Goal: Information Seeking & Learning: Learn about a topic

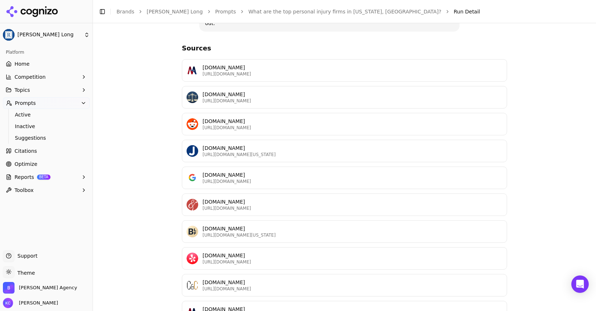
scroll to position [795, 0]
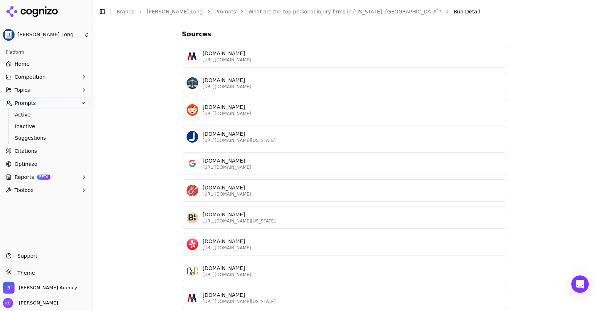
click at [240, 291] on p "[DOMAIN_NAME]" at bounding box center [352, 294] width 300 height 7
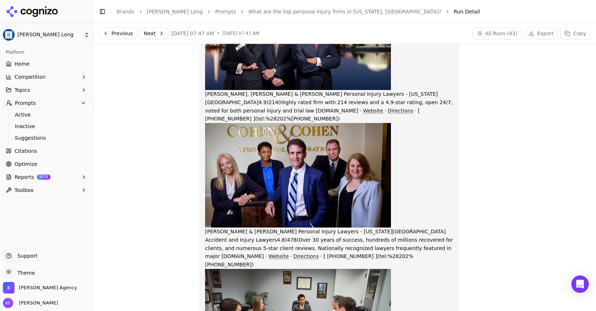
scroll to position [0, 0]
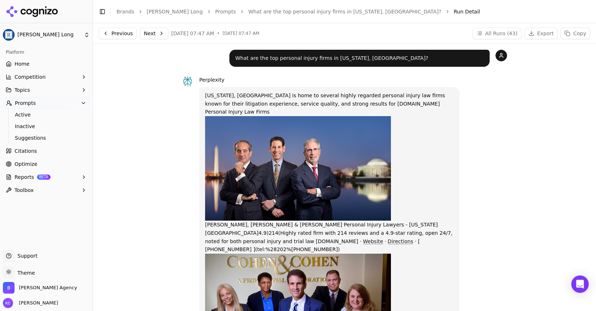
click at [116, 34] on button "Previous" at bounding box center [118, 34] width 38 height 12
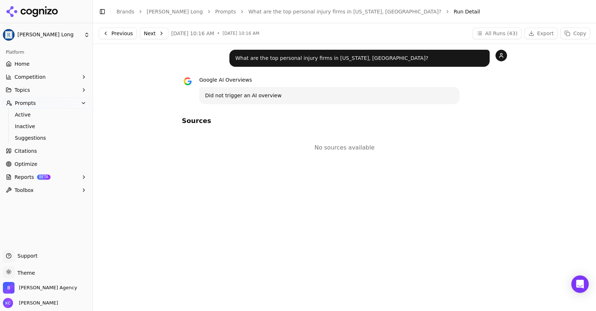
click at [33, 152] on span "Citations" at bounding box center [26, 150] width 22 height 7
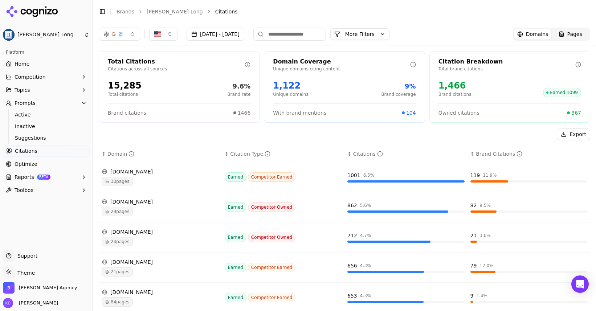
click at [38, 161] on link "Optimize" at bounding box center [46, 164] width 87 height 12
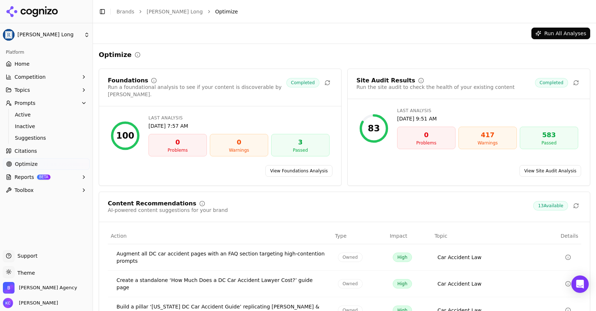
click at [489, 138] on div "417" at bounding box center [488, 135] width 52 height 10
click at [552, 165] on link "View Site Audit Analysis" at bounding box center [550, 171] width 62 height 12
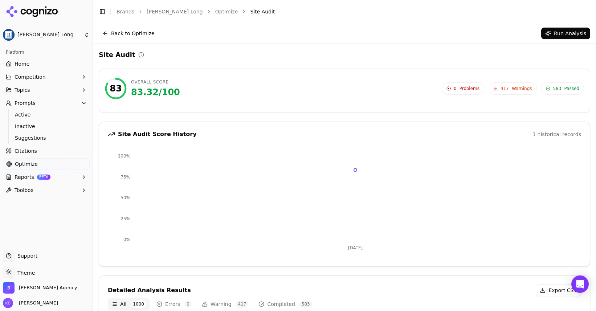
click at [501, 88] on span "417 Warnings" at bounding box center [512, 88] width 48 height 12
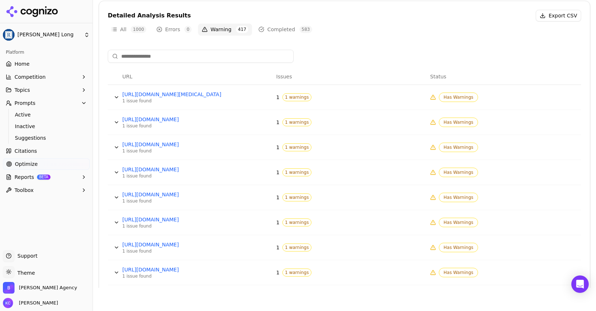
scroll to position [252, 0]
click at [452, 97] on span "Has Warnings" at bounding box center [458, 96] width 39 height 9
click at [132, 98] on div "1 issue found" at bounding box center [176, 100] width 109 height 6
click at [153, 94] on link "[URL][DOMAIN_NAME][MEDICAL_DATA]" at bounding box center [176, 93] width 109 height 7
click at [292, 98] on span "1 warnings" at bounding box center [296, 97] width 29 height 8
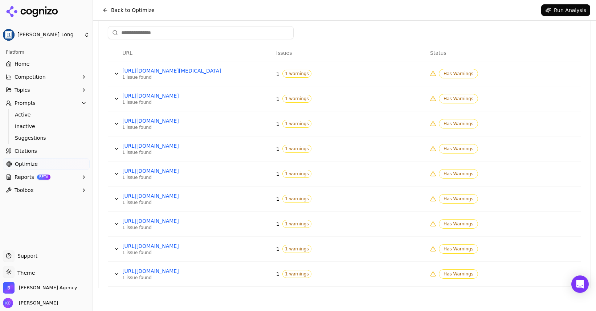
scroll to position [274, 0]
click at [445, 201] on span "Has Warnings" at bounding box center [458, 199] width 39 height 9
click at [459, 78] on span "Has Warnings" at bounding box center [458, 74] width 39 height 9
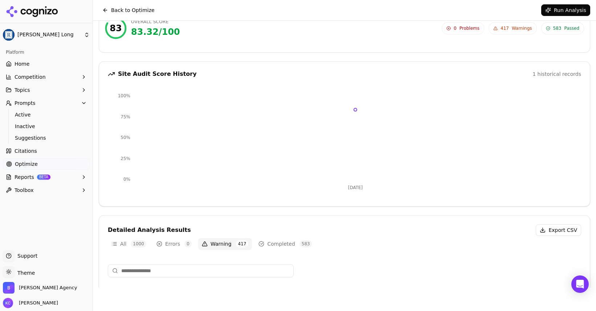
scroll to position [0, 0]
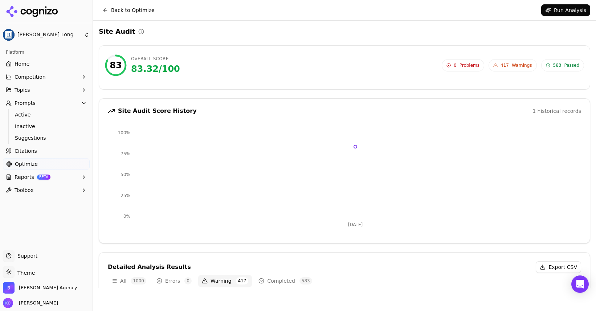
click at [520, 66] on span "Warnings" at bounding box center [522, 65] width 20 height 6
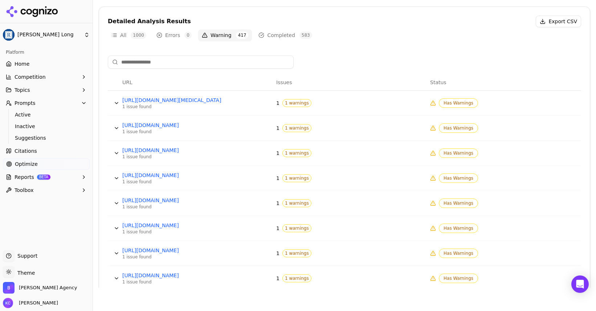
scroll to position [252, 0]
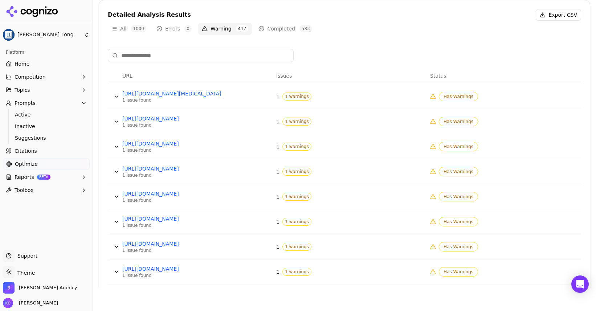
click at [115, 27] on button "All 1000" at bounding box center [129, 29] width 42 height 12
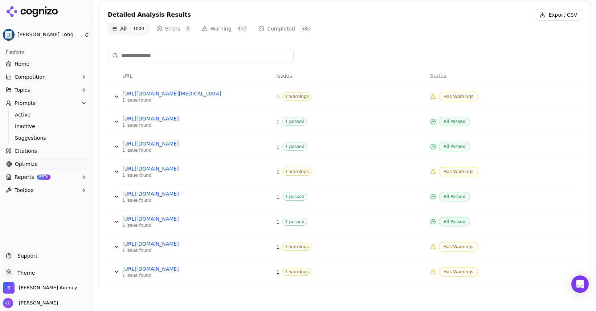
click at [223, 28] on button "Warning 417" at bounding box center [225, 29] width 54 height 12
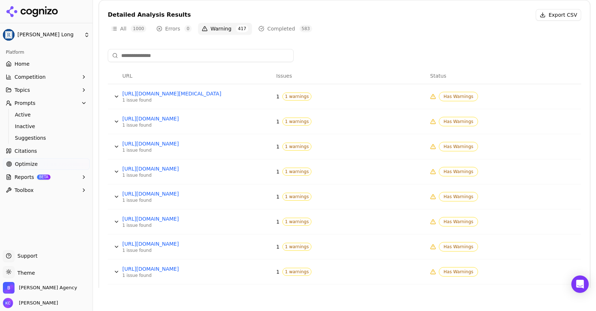
click at [458, 173] on span "Has Warnings" at bounding box center [458, 171] width 39 height 9
click at [430, 173] on icon "Data table" at bounding box center [432, 171] width 5 height 4
click at [427, 92] on td "Has Warnings" at bounding box center [504, 96] width 154 height 25
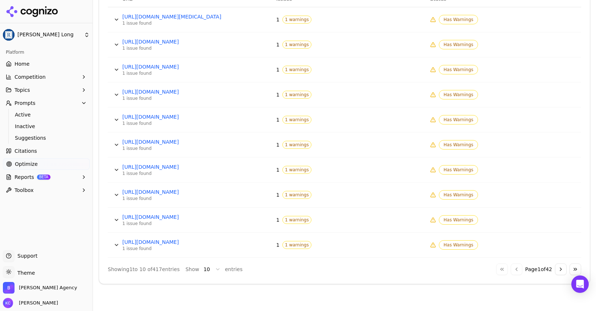
scroll to position [331, 0]
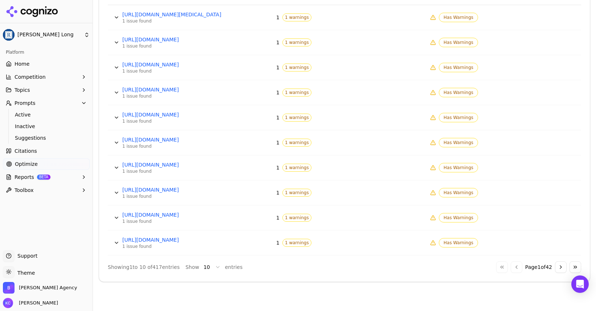
click at [35, 162] on span "Optimize" at bounding box center [26, 163] width 23 height 7
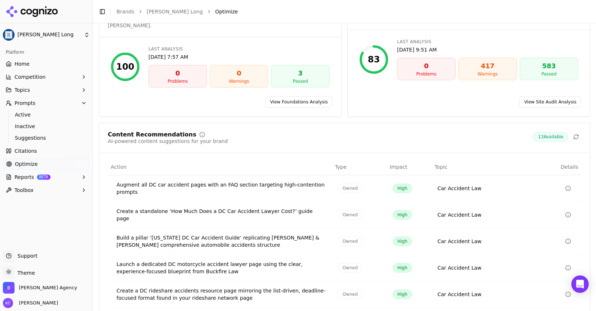
scroll to position [86, 0]
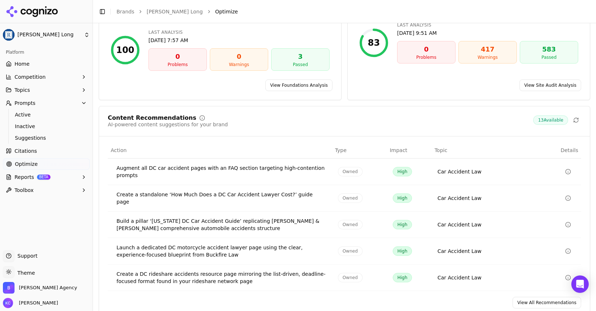
click at [23, 163] on span "Optimize" at bounding box center [26, 163] width 23 height 7
click at [557, 115] on span "13 Available" at bounding box center [550, 119] width 35 height 9
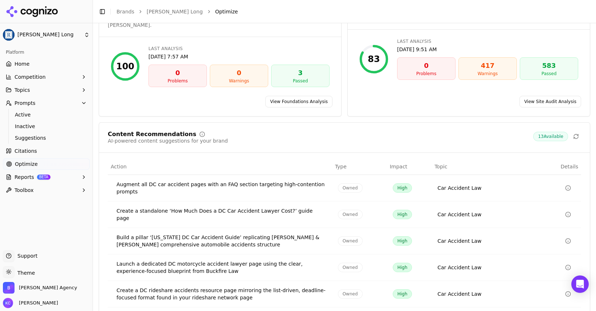
scroll to position [71, 0]
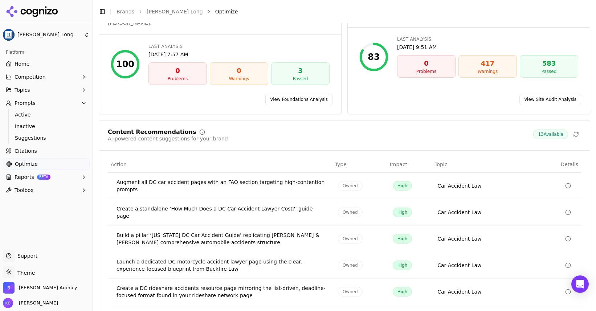
click at [24, 165] on span "Optimize" at bounding box center [26, 163] width 23 height 7
click at [27, 115] on span "Active" at bounding box center [46, 114] width 63 height 7
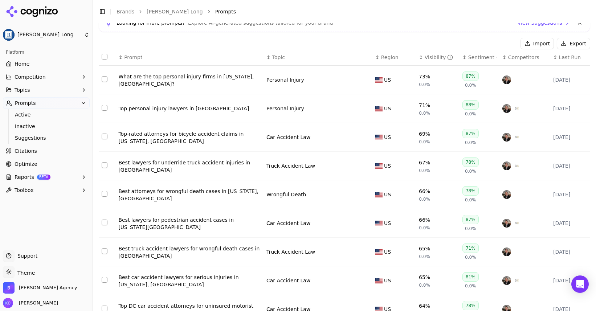
scroll to position [65, 0]
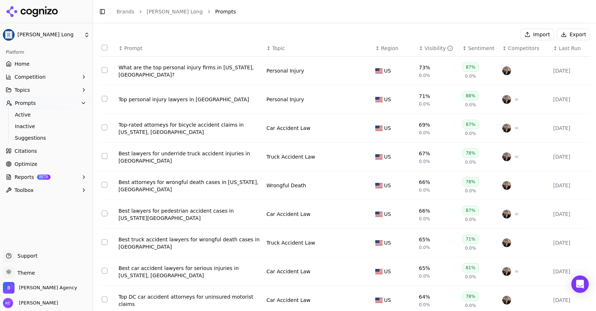
click at [186, 211] on div "Best lawyers for pedestrian accident cases in [US_STATE][GEOGRAPHIC_DATA]" at bounding box center [189, 214] width 142 height 15
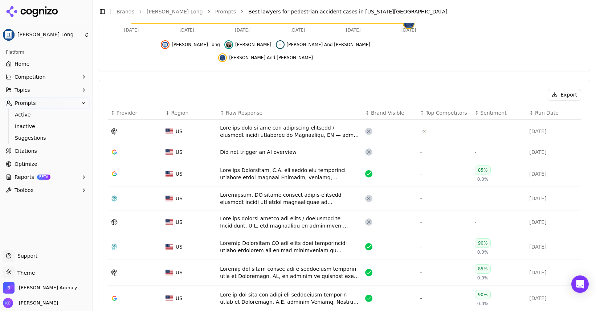
scroll to position [209, 0]
click at [318, 191] on div "Data table" at bounding box center [289, 198] width 139 height 15
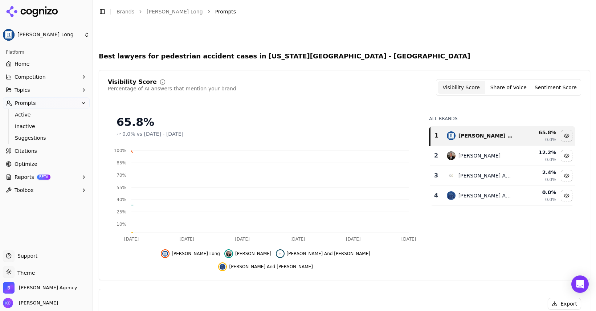
scroll to position [231, 0]
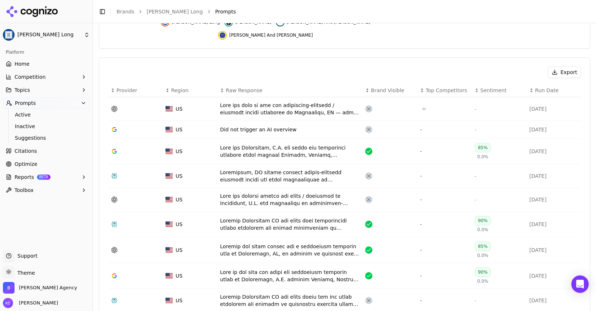
click at [258, 102] on div "Data table" at bounding box center [289, 109] width 139 height 15
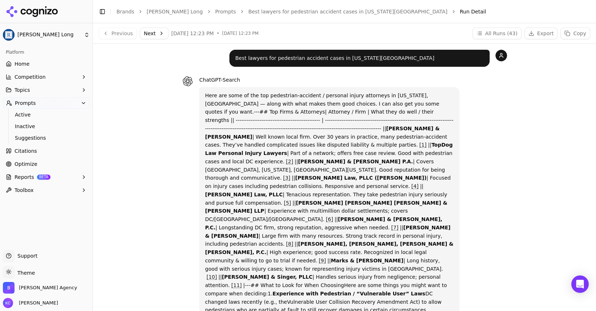
click at [26, 165] on span "Optimize" at bounding box center [26, 163] width 23 height 7
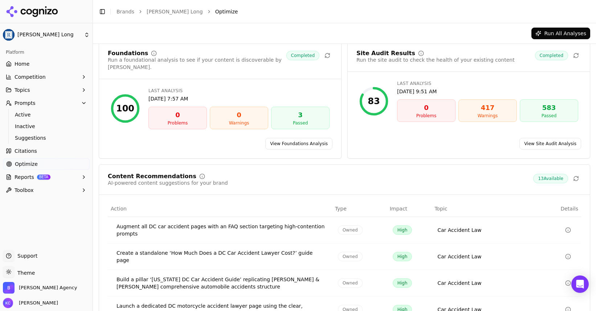
scroll to position [28, 0]
click at [549, 173] on span "13 Available" at bounding box center [550, 177] width 35 height 9
click at [13, 166] on link "Optimize" at bounding box center [46, 164] width 87 height 12
click at [19, 151] on span "Citations" at bounding box center [26, 150] width 22 height 7
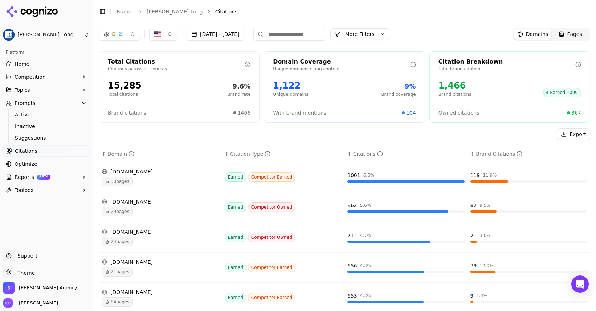
click at [19, 167] on span "Optimize" at bounding box center [26, 163] width 23 height 7
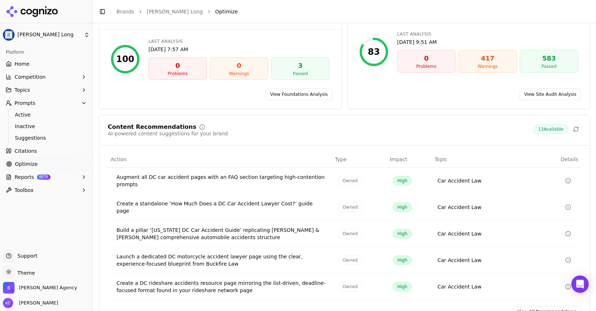
scroll to position [86, 0]
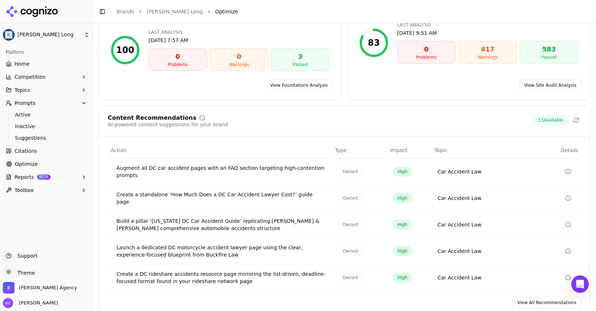
click at [538, 297] on link "View All Recommendations" at bounding box center [546, 303] width 69 height 12
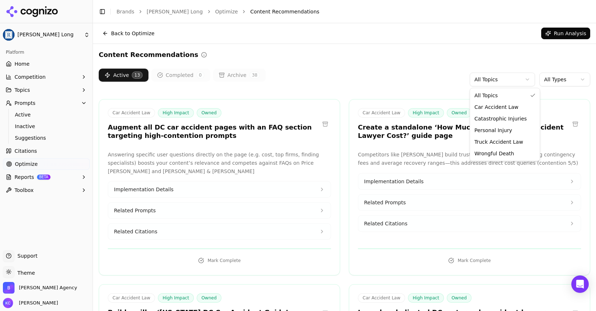
click at [513, 80] on html "[PERSON_NAME] Long Platform Home Competition Topics Prompts Active Inactive Sug…" at bounding box center [298, 155] width 596 height 311
click at [313, 79] on html "[PERSON_NAME] Long Platform Home Competition Topics Prompts Active Inactive Sug…" at bounding box center [298, 155] width 596 height 311
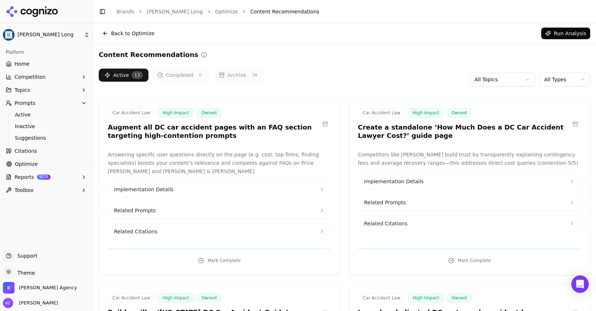
click at [21, 112] on span "Active" at bounding box center [46, 114] width 63 height 7
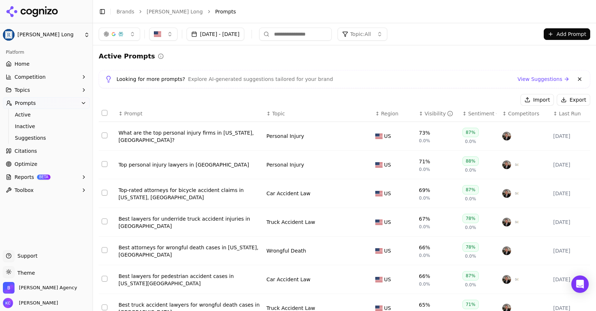
click at [86, 90] on icon "button" at bounding box center [84, 90] width 6 height 6
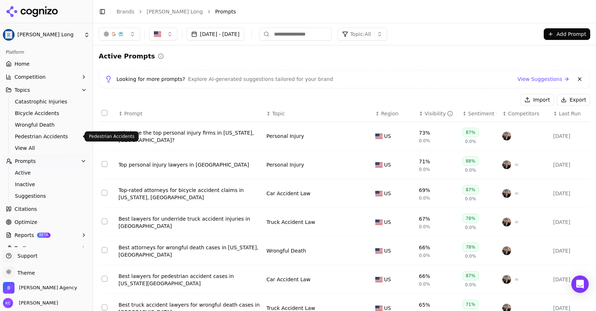
click at [55, 138] on span "Pedestrian Accidents" at bounding box center [46, 136] width 63 height 7
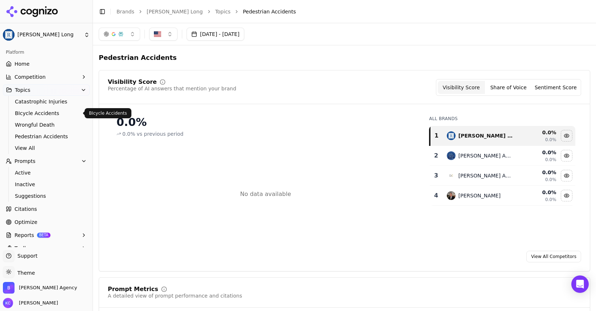
click at [40, 112] on span "BIcycle Accidents" at bounding box center [46, 113] width 63 height 7
click at [40, 125] on span "Wrongful Death" at bounding box center [46, 124] width 63 height 7
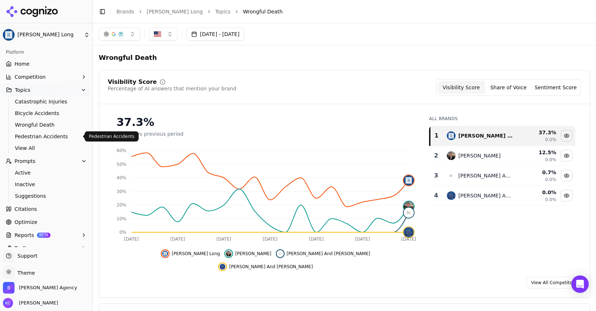
click at [30, 136] on span "Pedestrian Accidents" at bounding box center [46, 136] width 63 height 7
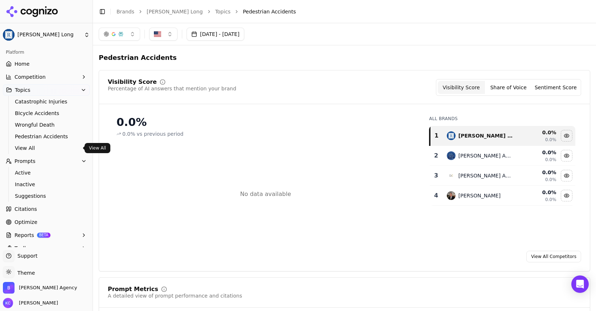
click at [27, 146] on span "View All" at bounding box center [46, 147] width 63 height 7
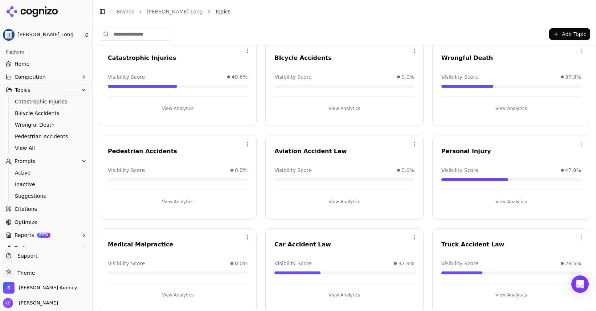
scroll to position [36, 0]
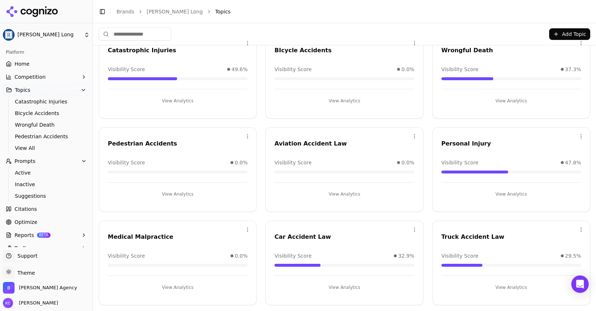
click at [350, 98] on button "View Analytics" at bounding box center [344, 101] width 140 height 12
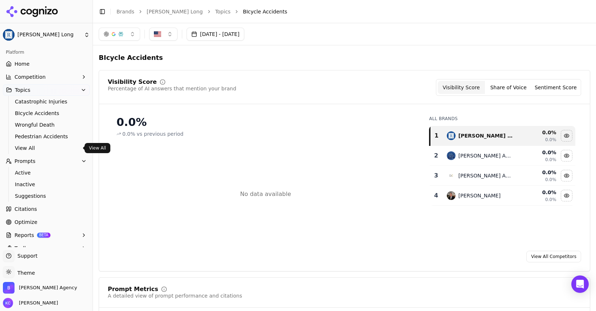
click at [38, 147] on span "View All" at bounding box center [46, 147] width 63 height 7
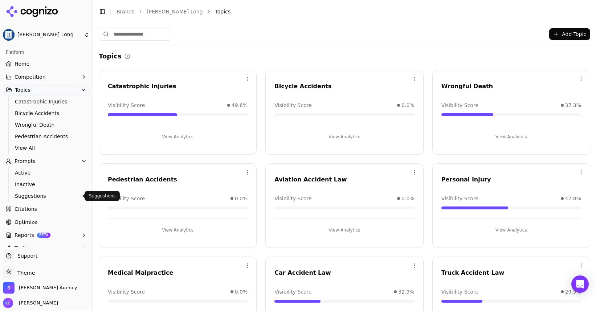
scroll to position [10, 0]
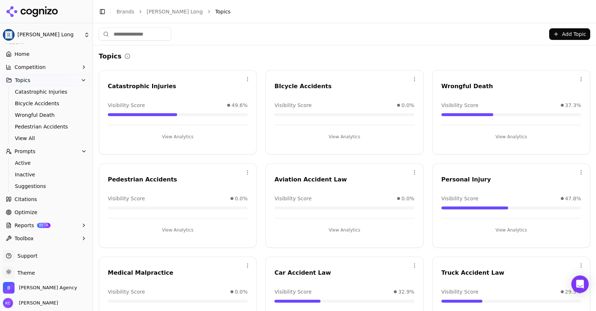
click at [20, 197] on span "Citations" at bounding box center [26, 199] width 22 height 7
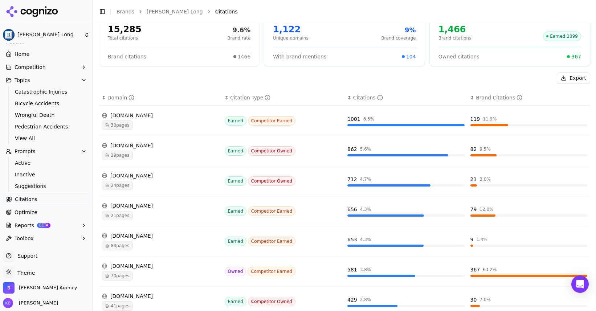
scroll to position [57, 0]
click at [24, 149] on span "Prompts" at bounding box center [25, 151] width 21 height 7
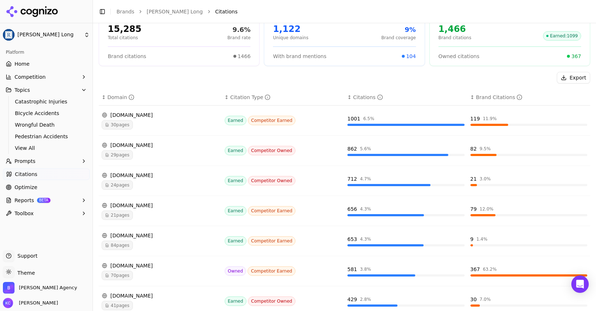
scroll to position [0, 0]
click at [83, 161] on icon "button" at bounding box center [84, 161] width 6 height 6
click at [73, 209] on link "Citations" at bounding box center [46, 209] width 87 height 12
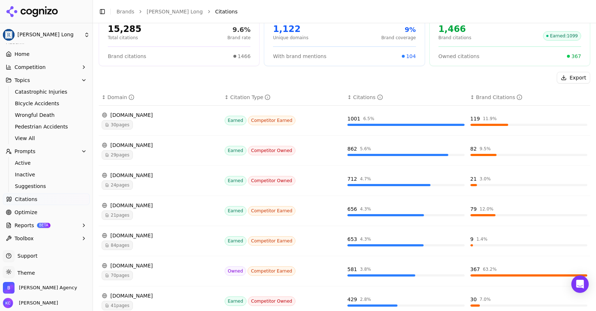
click at [86, 35] on html "[PERSON_NAME] Long Platform Home Competition Topics Catastrophic Injuries BIcyc…" at bounding box center [298, 155] width 596 height 311
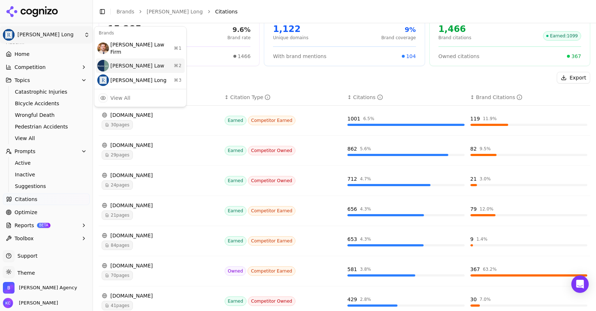
click at [112, 59] on div "[PERSON_NAME] Law ⌘ 2" at bounding box center [140, 65] width 89 height 15
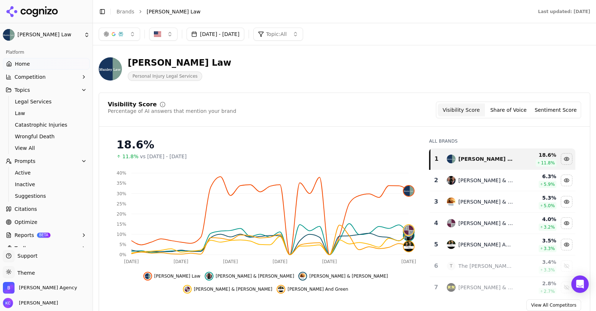
click at [82, 36] on html "[PERSON_NAME] Law Platform Home Competition Topics Legal Services Law Catastrop…" at bounding box center [298, 155] width 596 height 311
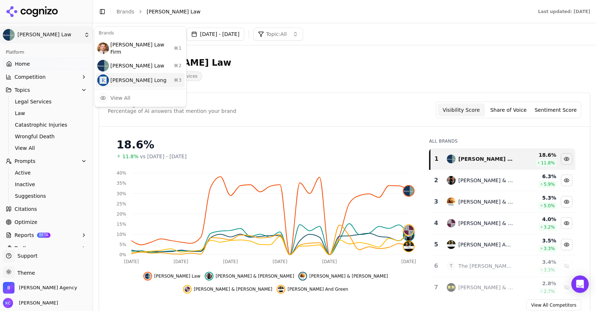
click at [131, 74] on div "[PERSON_NAME] Long ⌘ 3" at bounding box center [140, 80] width 89 height 15
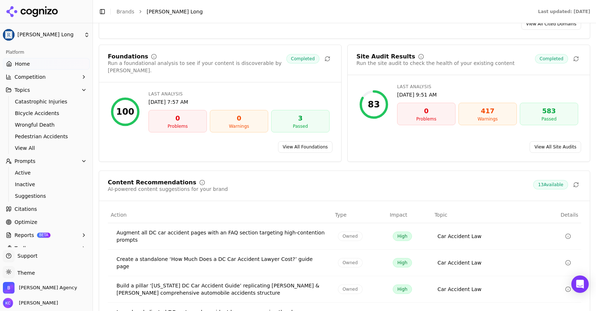
scroll to position [975, 0]
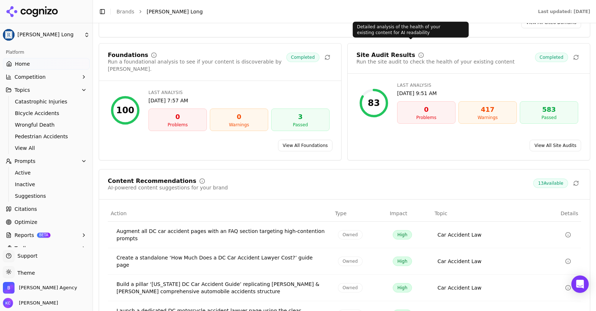
click at [418, 52] on icon at bounding box center [421, 55] width 6 height 6
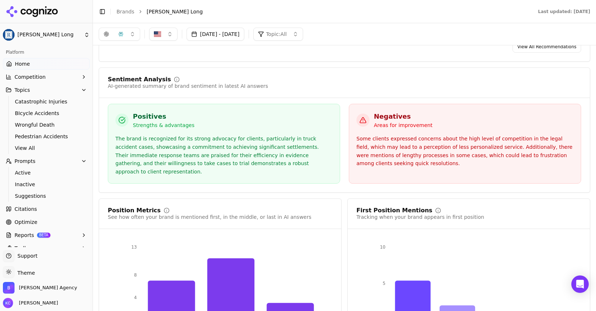
scroll to position [1274, 0]
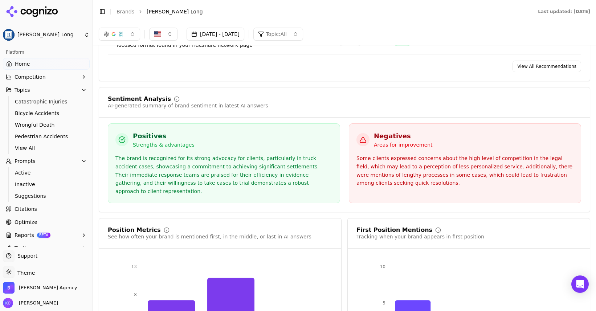
click at [416, 154] on div "Some clients expressed concerns about the high level of competition in the lega…" at bounding box center [464, 170] width 217 height 33
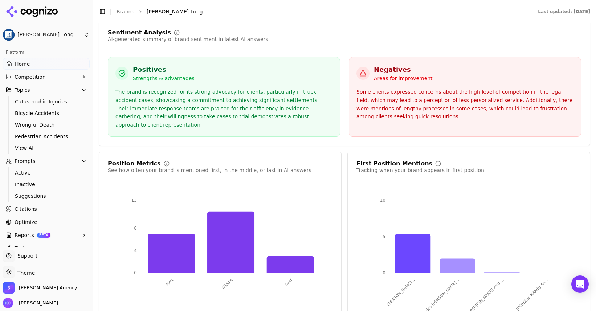
scroll to position [1345, 0]
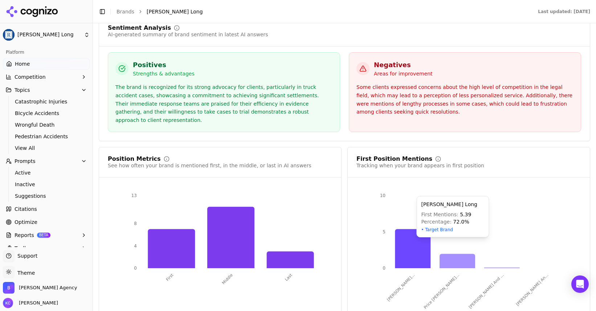
click at [413, 229] on icon at bounding box center [413, 248] width 36 height 39
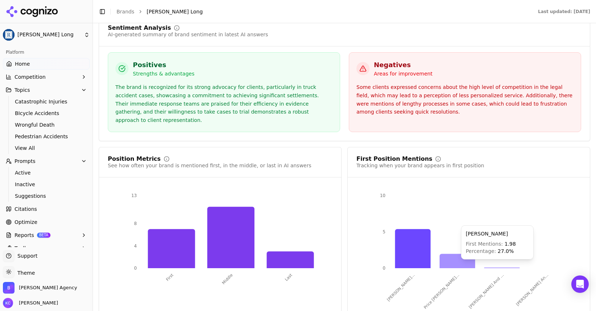
click at [456, 254] on icon at bounding box center [457, 261] width 36 height 15
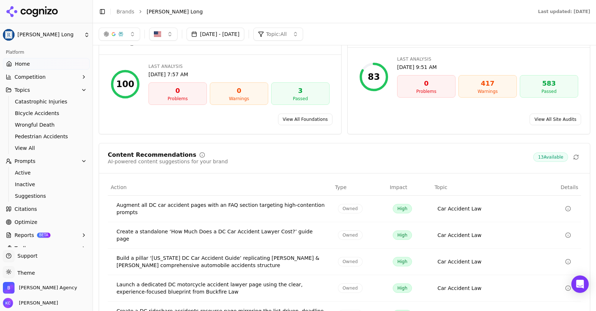
scroll to position [967, 0]
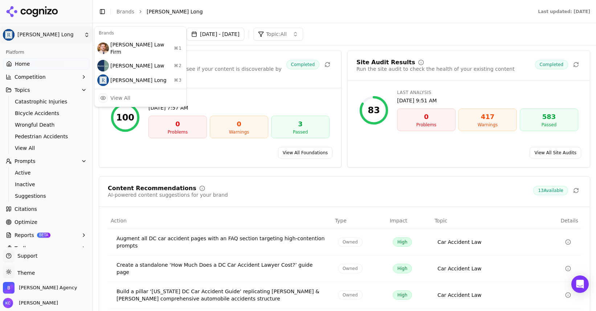
click at [81, 34] on html "[PERSON_NAME] Long Platform Home Competition Topics Catastrophic Injuries BIcyc…" at bounding box center [298, 155] width 596 height 311
click at [112, 59] on div "[PERSON_NAME] Law ⌘ 2" at bounding box center [140, 65] width 89 height 15
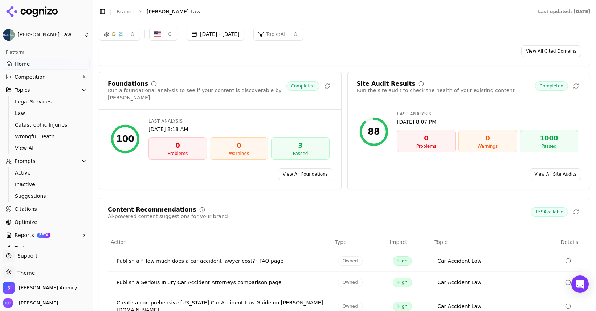
scroll to position [918, 0]
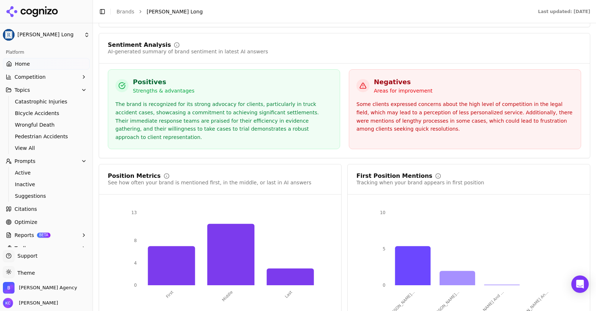
scroll to position [1345, 0]
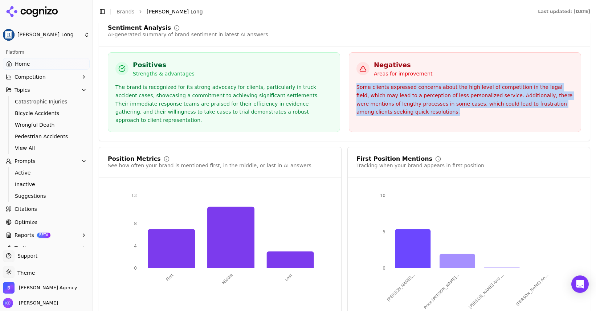
drag, startPoint x: 356, startPoint y: 63, endPoint x: 411, endPoint y: 89, distance: 60.4
click at [411, 89] on div "Some clients expressed concerns about the high level of competition in the lega…" at bounding box center [464, 99] width 217 height 33
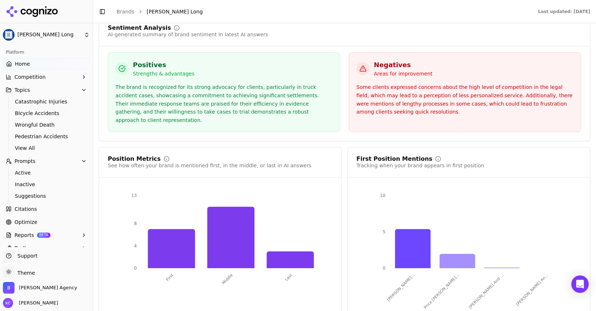
click at [393, 156] on div "First Position Mentions" at bounding box center [394, 159] width 76 height 6
click at [417, 229] on icon at bounding box center [413, 248] width 36 height 39
click at [422, 83] on div "Some clients expressed concerns about the high level of competition in the lega…" at bounding box center [464, 99] width 217 height 33
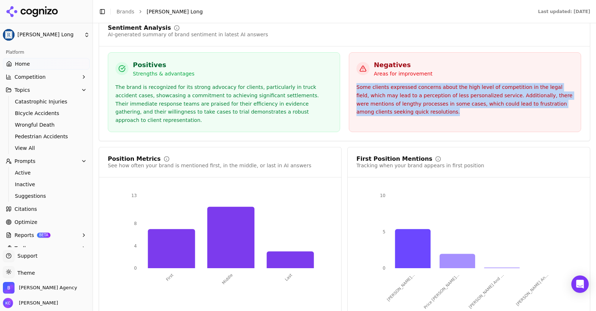
drag, startPoint x: 356, startPoint y: 64, endPoint x: 409, endPoint y: 93, distance: 60.1
click at [409, 93] on div "Negatives Areas for improvement Some clients expressed concerns about the high …" at bounding box center [465, 92] width 232 height 80
copy div "Some clients expressed concerns about the high level of competition in the lega…"
